Goal: Browse casually: Explore the website without a specific task or goal

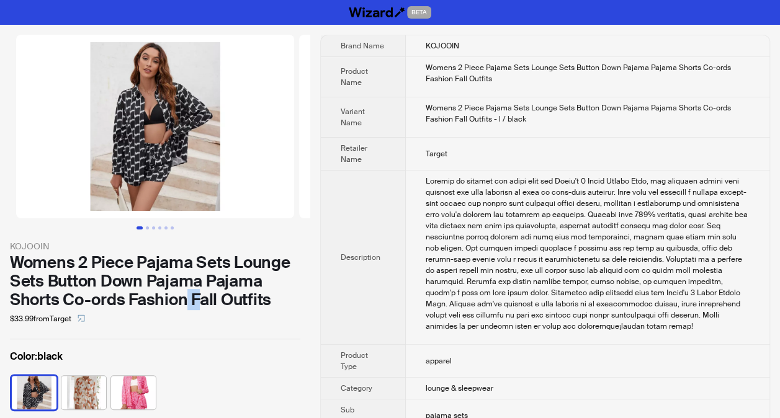
drag, startPoint x: 187, startPoint y: 296, endPoint x: 202, endPoint y: 296, distance: 14.3
click at [202, 296] on div "Womens 2 Piece Pajama Sets Lounge Sets Button Down Pajama Pajama Shorts Co-ords…" at bounding box center [155, 281] width 290 height 56
drag, startPoint x: 202, startPoint y: 296, endPoint x: 132, endPoint y: 296, distance: 70.1
click at [132, 296] on div "Womens 2 Piece Pajama Sets Lounge Sets Button Down Pajama Pajama Shorts Co-ords…" at bounding box center [155, 281] width 290 height 56
drag, startPoint x: 129, startPoint y: 297, endPoint x: 281, endPoint y: 298, distance: 152.0
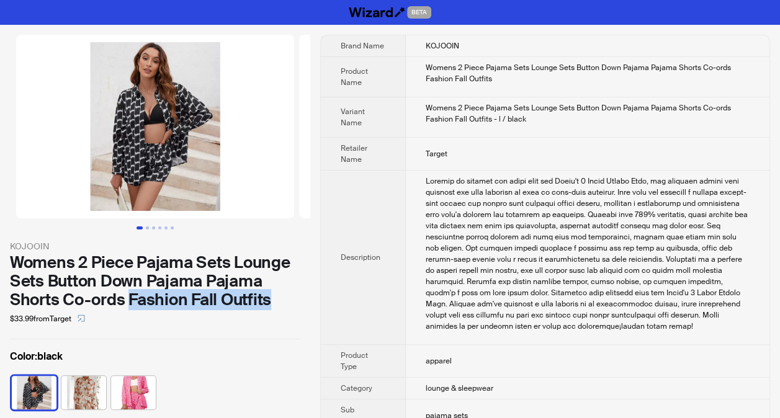
click at [281, 298] on div "Womens 2 Piece Pajama Sets Lounge Sets Button Down Pajama Pajama Shorts Co-ords…" at bounding box center [155, 281] width 290 height 56
drag, startPoint x: 281, startPoint y: 298, endPoint x: 223, endPoint y: 309, distance: 58.6
click at [223, 309] on div "Womens 2 Piece Pajama Sets Lounge Sets Button Down Pajama Pajama Shorts Co-ords…" at bounding box center [155, 281] width 290 height 56
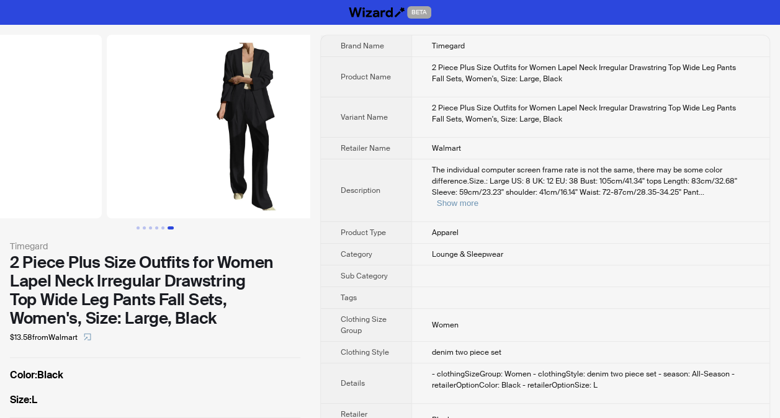
scroll to position [0, 1414]
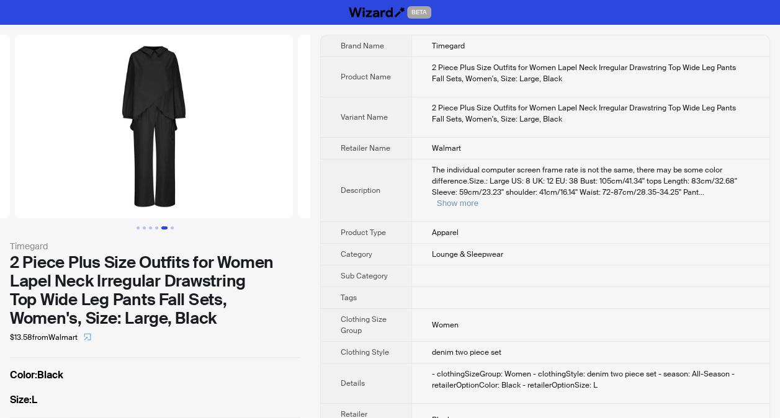
scroll to position [0, 1131]
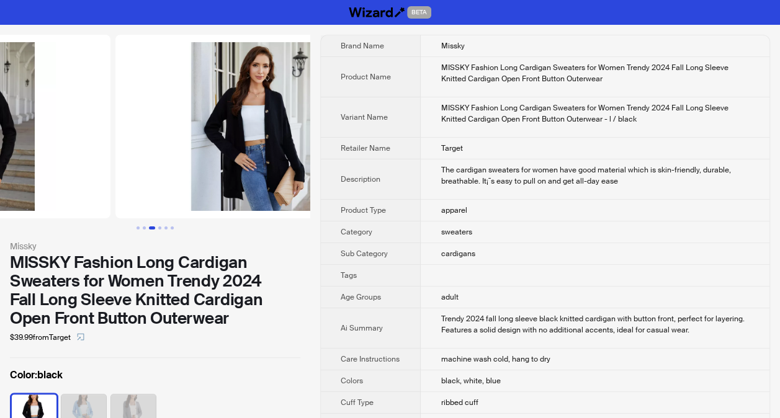
scroll to position [0, 267]
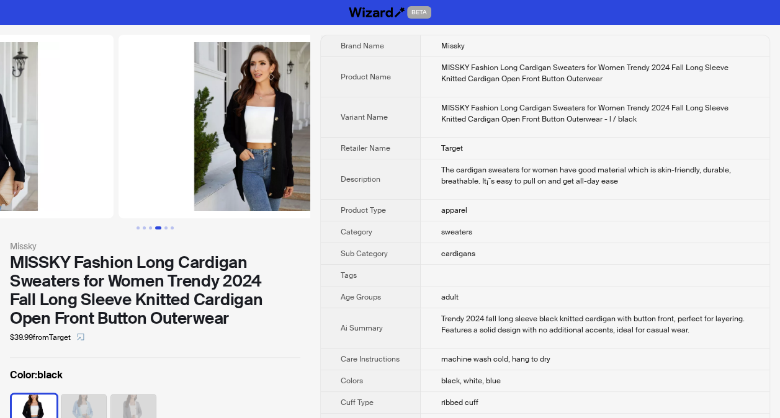
scroll to position [0, 849]
